Goal: Transaction & Acquisition: Purchase product/service

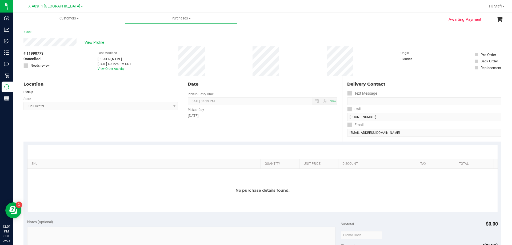
click at [138, 105] on span "Call Center Select Store [PERSON_NAME][GEOGRAPHIC_DATA] [PERSON_NAME][GEOGRAPHI…" at bounding box center [100, 106] width 154 height 8
click at [100, 106] on span "Call Center Select Store [PERSON_NAME][GEOGRAPHIC_DATA] [PERSON_NAME][GEOGRAPHI…" at bounding box center [100, 106] width 154 height 8
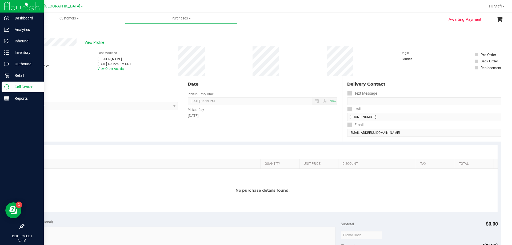
click at [10, 87] on p "Call Center" at bounding box center [25, 87] width 32 height 6
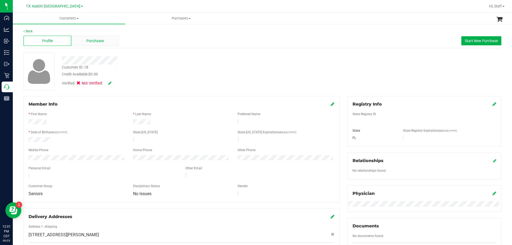
click at [94, 43] on span "Purchases" at bounding box center [95, 41] width 18 height 6
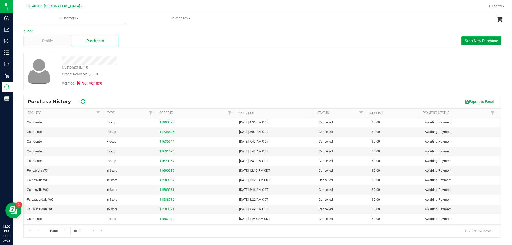
click at [477, 42] on span "Start New Purchase" at bounding box center [481, 41] width 33 height 4
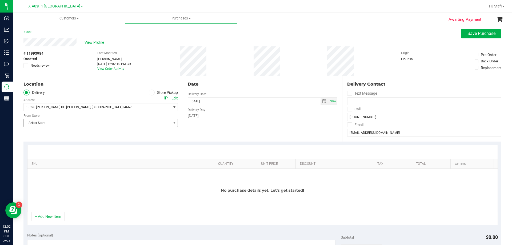
click at [152, 126] on span "Select Store" at bounding box center [97, 122] width 147 height 7
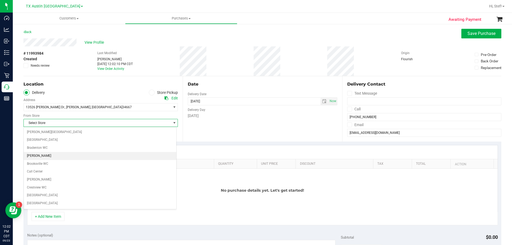
click at [129, 152] on li "[PERSON_NAME]" at bounding box center [100, 156] width 153 height 8
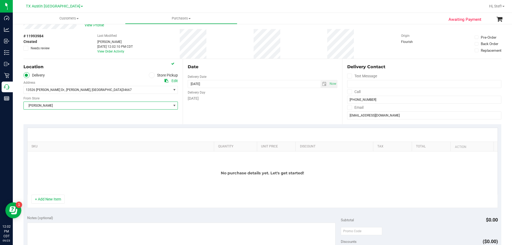
scroll to position [27, 0]
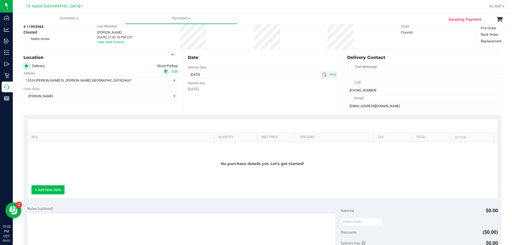
click at [55, 189] on button "+ Add New Item" at bounding box center [47, 189] width 33 height 9
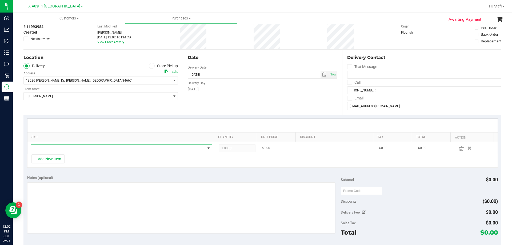
click at [94, 146] on span "NO DATA FOUND" at bounding box center [118, 148] width 175 height 7
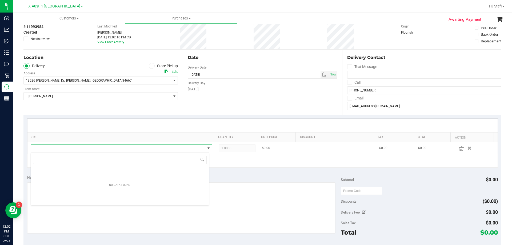
scroll to position [26674, 26504]
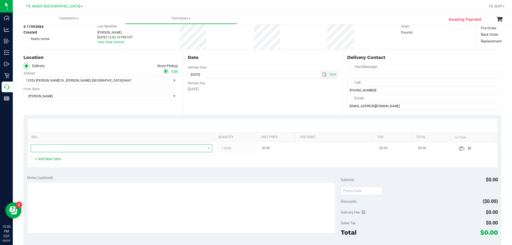
click at [98, 149] on span "NO DATA FOUND" at bounding box center [118, 148] width 175 height 7
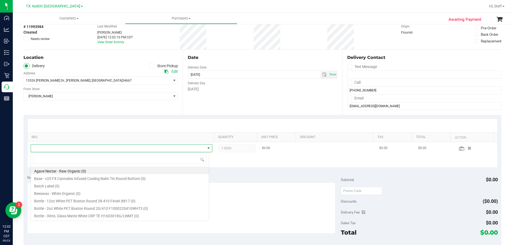
scroll to position [8, 177]
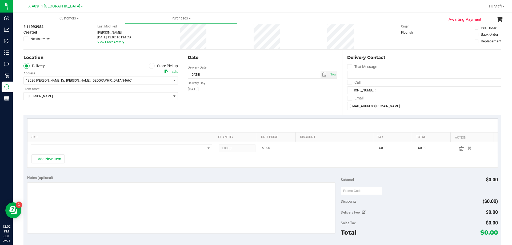
click at [93, 161] on div "+ Add New Item" at bounding box center [262, 160] width 471 height 13
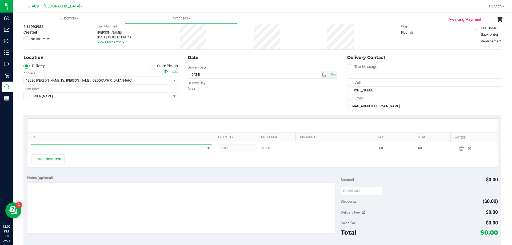
click at [90, 148] on span "NO DATA FOUND" at bounding box center [118, 148] width 175 height 7
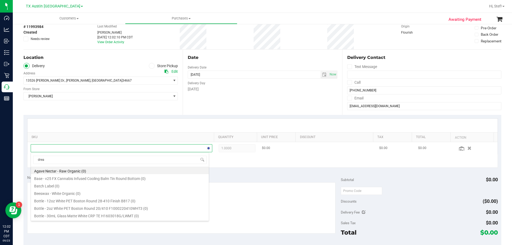
type input "dream"
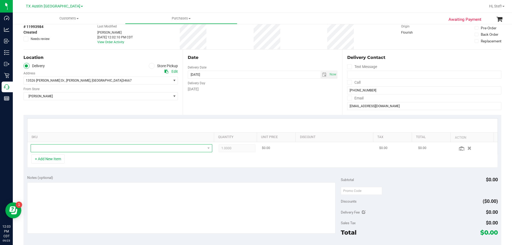
click at [90, 149] on span "NO DATA FOUND" at bounding box center [118, 148] width 175 height 7
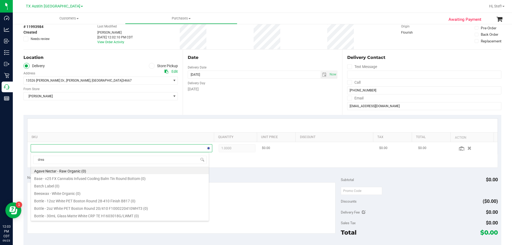
type input "dream"
